Goal: Transaction & Acquisition: Book appointment/travel/reservation

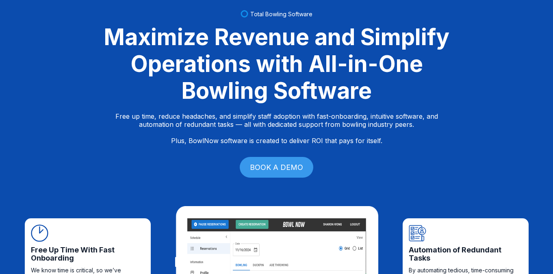
scroll to position [89, 0]
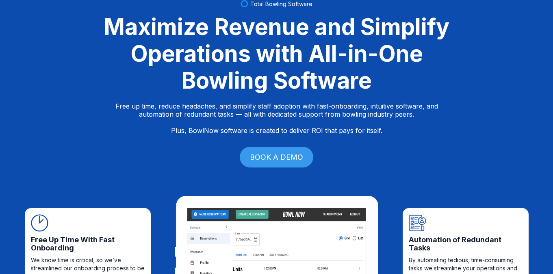
click at [261, 163] on link "BOOK A DEMO" at bounding box center [277, 157] width 74 height 21
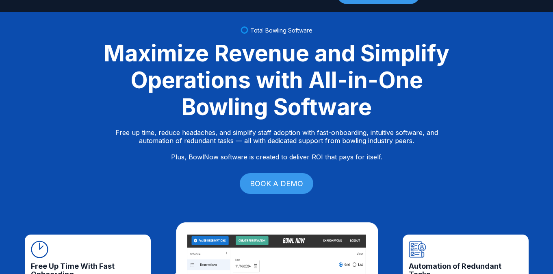
scroll to position [0, 0]
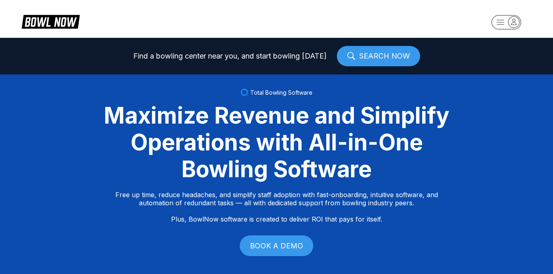
click at [284, 245] on link "BOOK A DEMO" at bounding box center [277, 245] width 74 height 21
click at [280, 242] on link "BOOK A DEMO" at bounding box center [277, 245] width 74 height 21
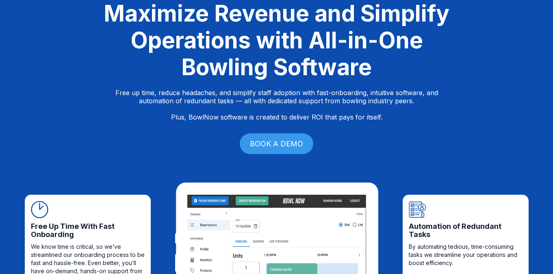
scroll to position [165, 0]
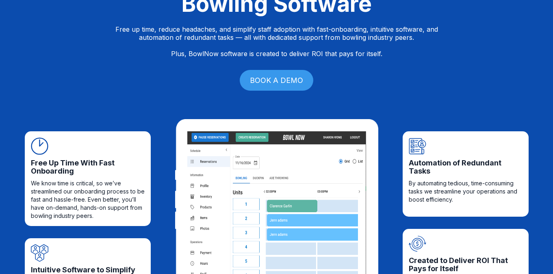
click at [279, 78] on link "BOOK A DEMO" at bounding box center [277, 80] width 74 height 21
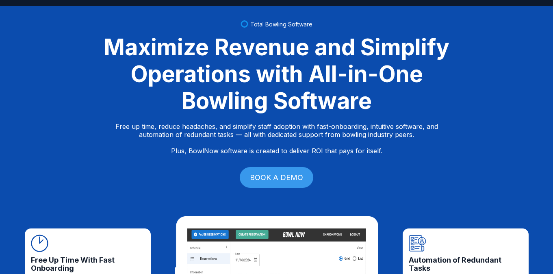
scroll to position [73, 0]
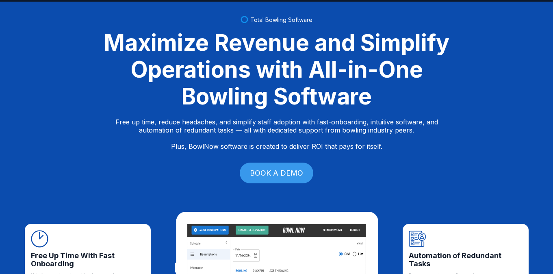
click at [74, 143] on div "Total Bowling Software Maximize Revenue and Simplify Operations with All-in-One…" at bounding box center [276, 101] width 553 height 198
click at [266, 176] on link "BOOK A DEMO" at bounding box center [277, 173] width 74 height 21
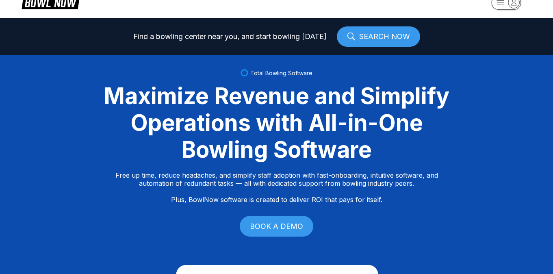
scroll to position [17, 0]
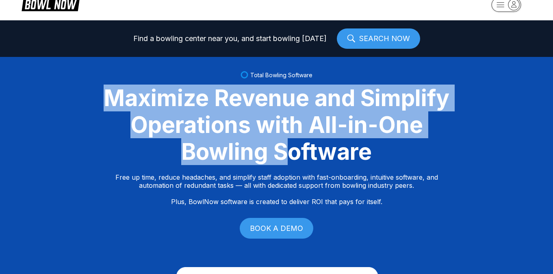
drag, startPoint x: 106, startPoint y: 95, endPoint x: 364, endPoint y: 208, distance: 282.5
click at [364, 208] on div "Total Bowling Software Maximize Revenue and Simplify Operations with All-in-One…" at bounding box center [276, 156] width 553 height 198
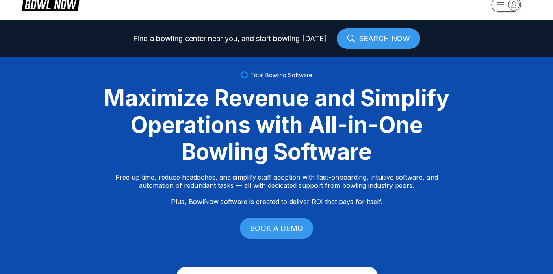
click at [374, 215] on div "Total Bowling Software Maximize Revenue and Simplify Operations with All-in-One…" at bounding box center [276, 156] width 553 height 198
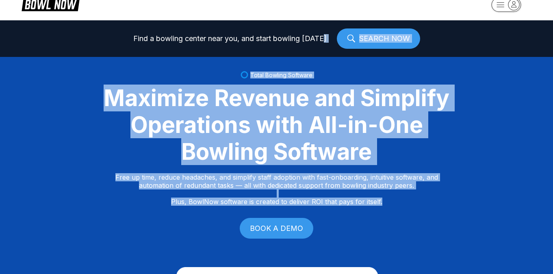
drag, startPoint x: 389, startPoint y: 208, endPoint x: 165, endPoint y: 49, distance: 275.2
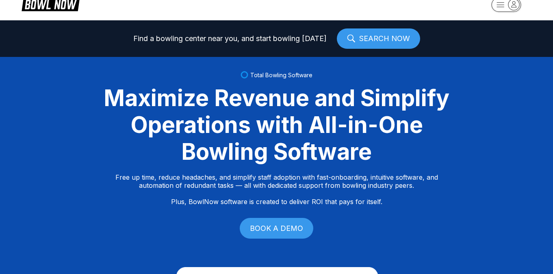
click at [102, 89] on div "Maximize Revenue and Simplify Operations with All-in-One Bowling Software" at bounding box center [277, 125] width 366 height 80
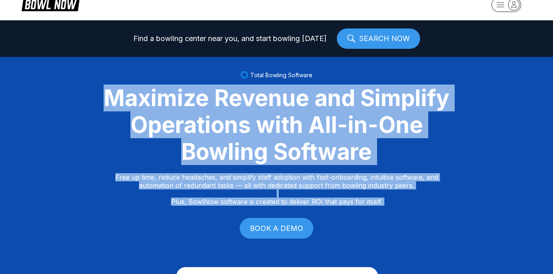
drag, startPoint x: 102, startPoint y: 89, endPoint x: 400, endPoint y: 230, distance: 330.0
click at [400, 230] on div "Total Bowling Software Maximize Revenue and Simplify Operations with All-in-One…" at bounding box center [276, 156] width 553 height 198
click at [413, 215] on div "Total Bowling Software Maximize Revenue and Simplify Operations with All-in-One…" at bounding box center [276, 156] width 553 height 198
drag, startPoint x: 412, startPoint y: 212, endPoint x: 138, endPoint y: 71, distance: 308.3
click at [138, 71] on div "Total Bowling Software Maximize Revenue and Simplify Operations with All-in-One…" at bounding box center [276, 156] width 553 height 198
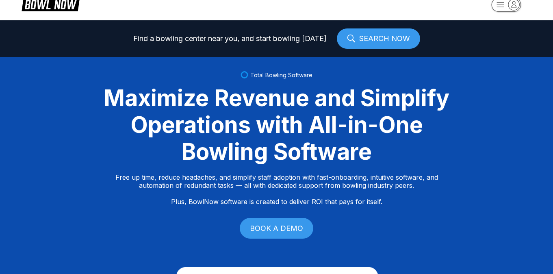
click at [117, 83] on div "Total Bowling Software Maximize Revenue and Simplify Operations with All-in-One…" at bounding box center [276, 156] width 553 height 198
drag, startPoint x: 106, startPoint y: 98, endPoint x: 483, endPoint y: 297, distance: 425.4
click at [483, 256] on html "Find a bowling center near you, and start bowling [DATE] SEARCH NOW Total Bowli…" at bounding box center [276, 120] width 553 height 274
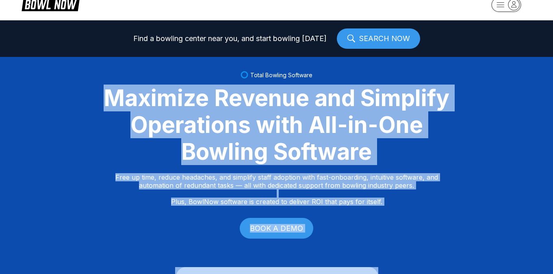
scroll to position [45, 0]
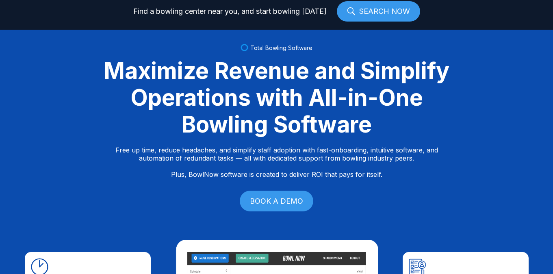
click at [392, 186] on div "Total Bowling Software Maximize Revenue and Simplify Operations with All-in-One…" at bounding box center [276, 129] width 553 height 198
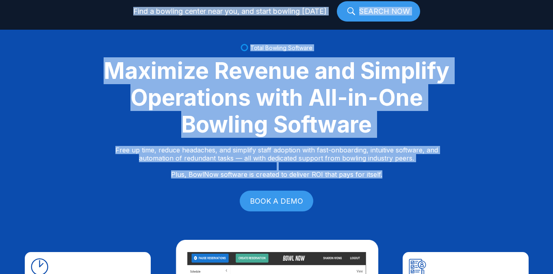
drag, startPoint x: 396, startPoint y: 184, endPoint x: 163, endPoint y: -5, distance: 300.1
click at [163, 0] on html "Find a bowling center near you, and start bowling [DATE] SEARCH NOW Total Bowli…" at bounding box center [276, 92] width 553 height 274
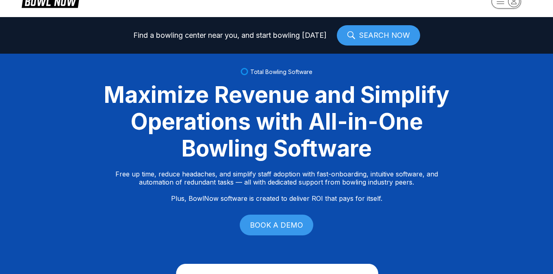
click at [143, 75] on div "Total Bowling Software Maximize Revenue and Simplify Operations with All-in-One…" at bounding box center [276, 153] width 553 height 198
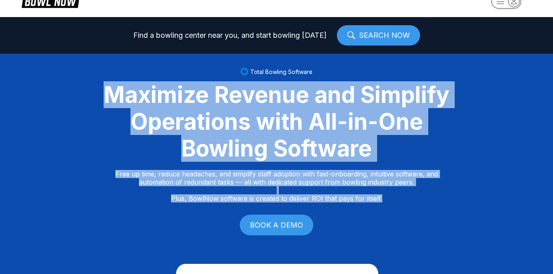
drag, startPoint x: 99, startPoint y: 93, endPoint x: 385, endPoint y: 194, distance: 302.9
click at [385, 194] on div "Total Bowling Software Maximize Revenue and Simplify Operations with All-in-One…" at bounding box center [276, 153] width 553 height 198
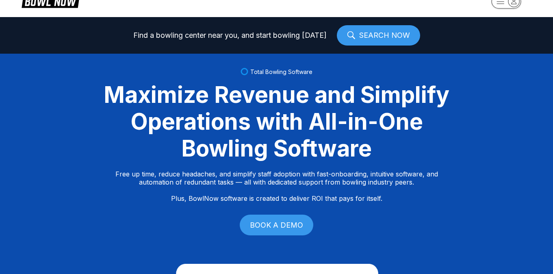
click at [388, 202] on div "Total Bowling Software Maximize Revenue and Simplify Operations with All-in-One…" at bounding box center [276, 153] width 553 height 198
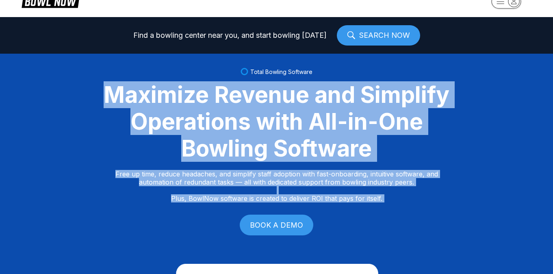
drag, startPoint x: 388, startPoint y: 202, endPoint x: 124, endPoint y: 60, distance: 299.4
click at [124, 60] on div "Total Bowling Software Maximize Revenue and Simplify Operations with All-in-One…" at bounding box center [276, 153] width 553 height 198
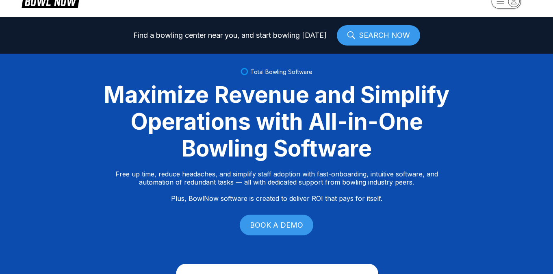
click at [119, 68] on div "Total Bowling Software Maximize Revenue and Simplify Operations with All-in-One…" at bounding box center [276, 153] width 553 height 198
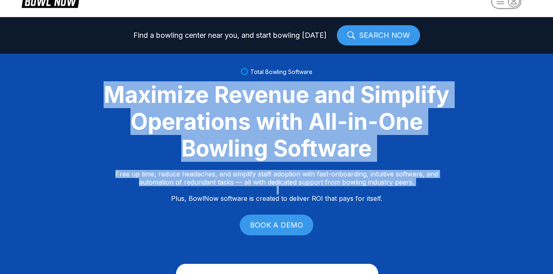
drag, startPoint x: 96, startPoint y: 92, endPoint x: 345, endPoint y: 191, distance: 267.7
click at [345, 191] on div "Total Bowling Software Maximize Revenue and Simplify Operations with All-in-One…" at bounding box center [276, 153] width 553 height 198
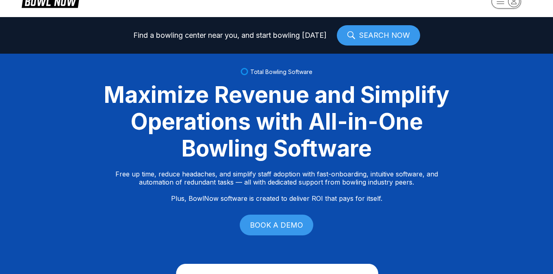
click at [404, 209] on div "Total Bowling Software Maximize Revenue and Simplify Operations with All-in-One…" at bounding box center [276, 153] width 553 height 198
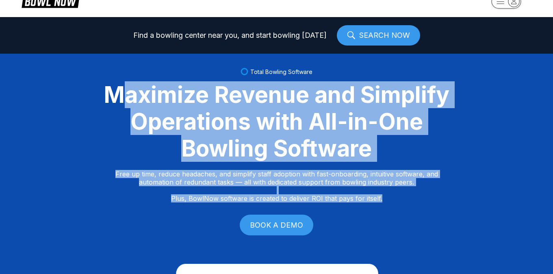
drag, startPoint x: 404, startPoint y: 209, endPoint x: 117, endPoint y: 100, distance: 307.7
click at [117, 100] on div "Total Bowling Software Maximize Revenue and Simplify Operations with All-in-One…" at bounding box center [276, 153] width 553 height 198
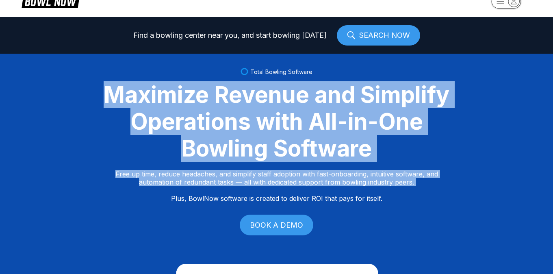
drag, startPoint x: 101, startPoint y: 95, endPoint x: 385, endPoint y: 193, distance: 299.9
click at [385, 193] on div "Total Bowling Software Maximize Revenue and Simplify Operations with All-in-One…" at bounding box center [276, 153] width 553 height 198
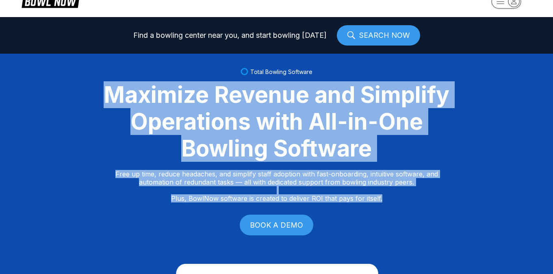
drag, startPoint x: 397, startPoint y: 204, endPoint x: 109, endPoint y: 82, distance: 313.0
click at [109, 82] on div "Total Bowling Software Maximize Revenue and Simplify Operations with All-in-One…" at bounding box center [276, 153] width 553 height 198
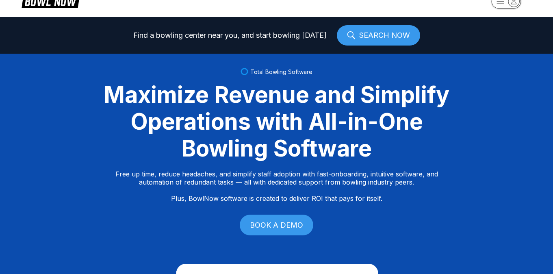
click at [136, 123] on div "Maximize Revenue and Simplify Operations with All-in-One Bowling Software" at bounding box center [277, 121] width 366 height 80
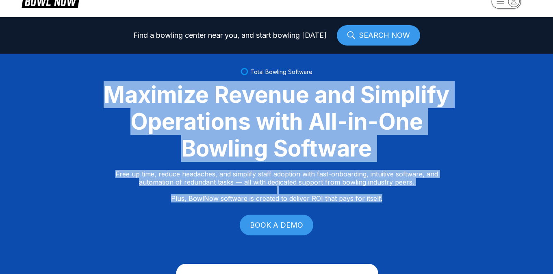
drag, startPoint x: 100, startPoint y: 89, endPoint x: 354, endPoint y: 209, distance: 281.5
click at [354, 209] on div "Total Bowling Software Maximize Revenue and Simplify Operations with All-in-One…" at bounding box center [276, 153] width 553 height 198
click at [408, 210] on div "Total Bowling Software Maximize Revenue and Simplify Operations with All-in-One…" at bounding box center [276, 153] width 553 height 198
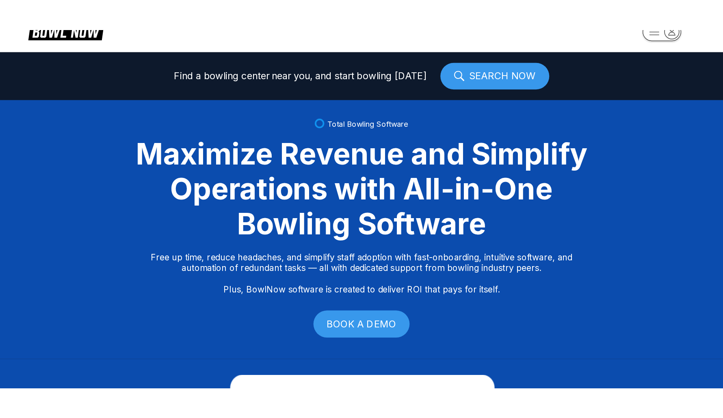
scroll to position [21, 0]
